Goal: Task Accomplishment & Management: Use online tool/utility

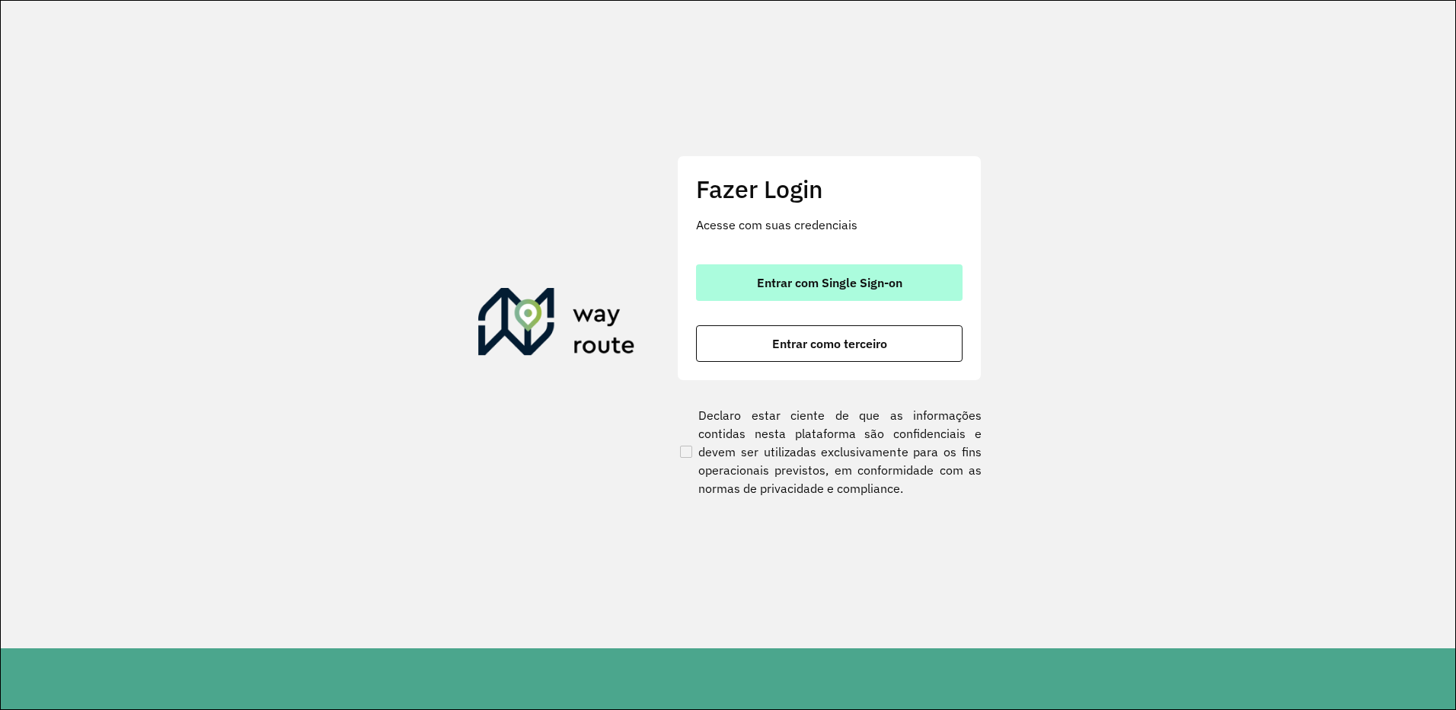
click at [839, 279] on span "Entrar com Single Sign-on" at bounding box center [829, 282] width 145 height 12
